Goal: Task Accomplishment & Management: Use online tool/utility

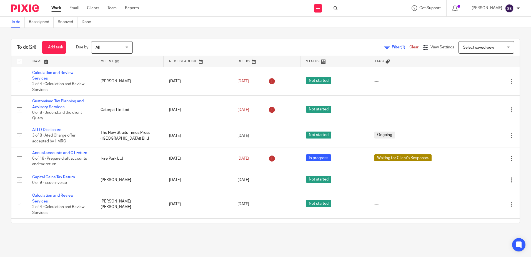
drag, startPoint x: 0, startPoint y: 0, endPoint x: 355, endPoint y: 9, distance: 355.3
click at [355, 9] on div at bounding box center [367, 8] width 78 height 16
click at [352, 11] on input "Search" at bounding box center [364, 9] width 50 height 5
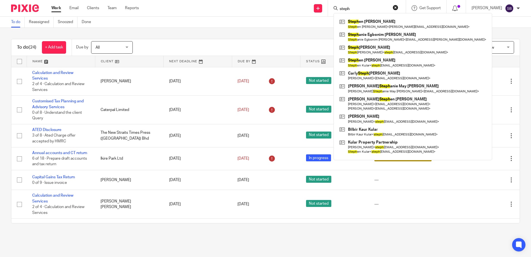
type input "steph"
click at [373, 44] on link at bounding box center [413, 49] width 150 height 13
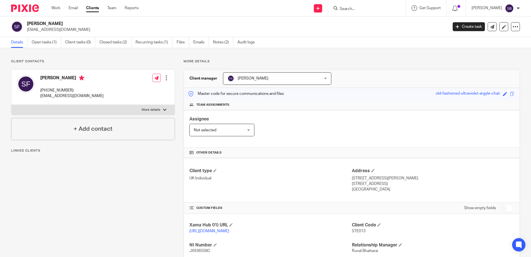
drag, startPoint x: 418, startPoint y: 182, endPoint x: 401, endPoint y: 185, distance: 17.4
click at [401, 185] on p "Cambridge, Cambridgeshire, CB25 0EF" at bounding box center [433, 184] width 162 height 6
copy p "CB25 0EF"
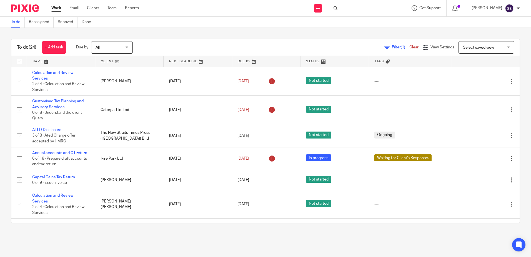
click at [356, 11] on div at bounding box center [367, 8] width 78 height 16
click at [361, 11] on input "Search" at bounding box center [364, 9] width 50 height 5
type input "t"
type input "burak"
click at [367, 27] on link at bounding box center [379, 23] width 82 height 13
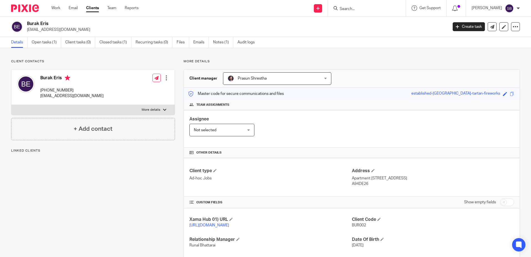
click at [47, 40] on link "Open tasks (1)" at bounding box center [46, 42] width 29 height 11
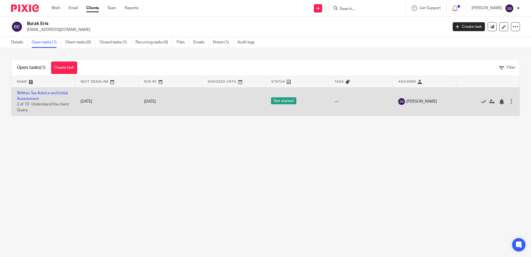
click at [42, 96] on td "Written Tax Advice and Initial Assessment 2 of 10 · Understand the client Query" at bounding box center [43, 101] width 64 height 28
click at [43, 94] on link "Written Tax Advice and Initial Assessment" at bounding box center [42, 95] width 51 height 9
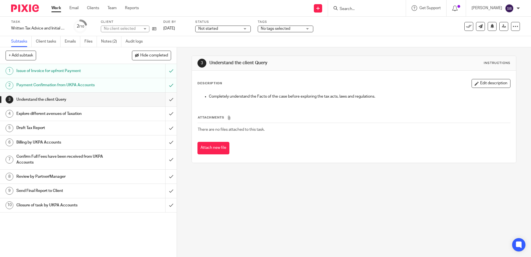
click at [165, 98] on input "submit" at bounding box center [88, 99] width 177 height 14
click at [165, 114] on input "submit" at bounding box center [88, 114] width 177 height 14
click at [163, 128] on input "submit" at bounding box center [88, 128] width 177 height 14
click at [165, 140] on input "submit" at bounding box center [88, 142] width 177 height 14
click at [168, 156] on input "submit" at bounding box center [88, 159] width 177 height 20
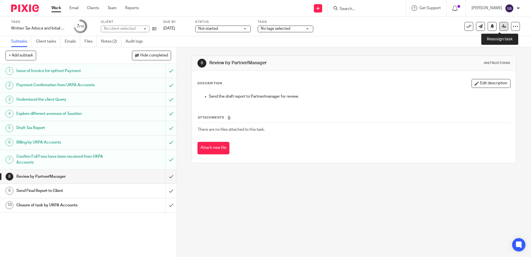
click at [502, 28] on link at bounding box center [503, 26] width 9 height 9
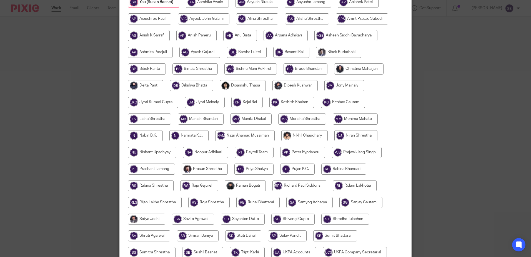
scroll to position [46, 0]
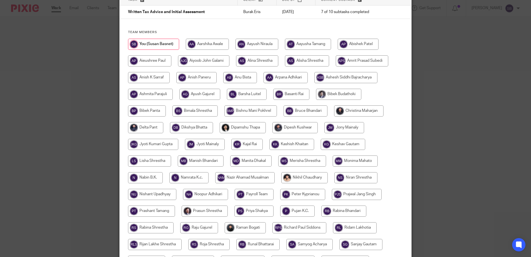
drag, startPoint x: 207, startPoint y: 214, endPoint x: 236, endPoint y: 203, distance: 30.4
click at [207, 214] on input "radio" at bounding box center [205, 210] width 46 height 11
radio input "true"
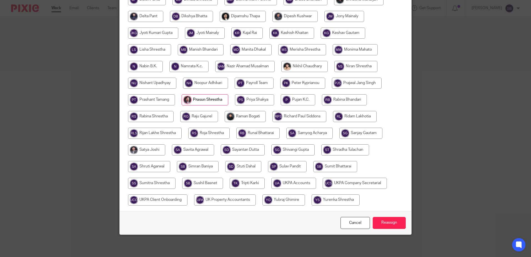
click at [383, 229] on div "Cancel Reassign" at bounding box center [266, 222] width 292 height 23
click at [383, 225] on input "Reassign" at bounding box center [389, 223] width 33 height 12
